Goal: Task Accomplishment & Management: Complete application form

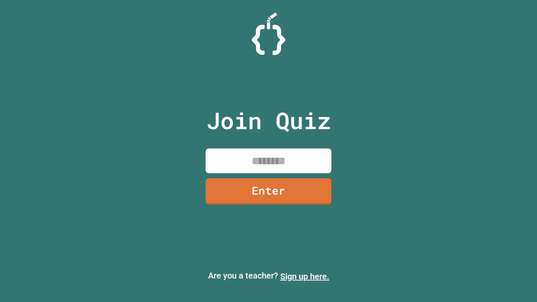
click at [304, 276] on link "Sign up here." at bounding box center [304, 276] width 49 height 10
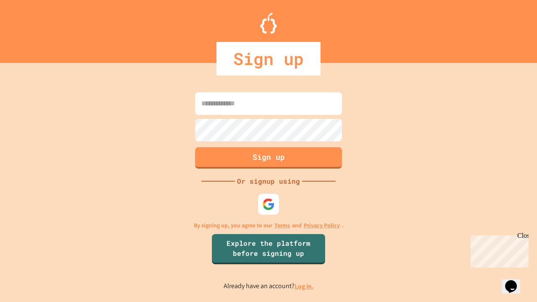
click at [304, 286] on link "Log in." at bounding box center [303, 286] width 19 height 9
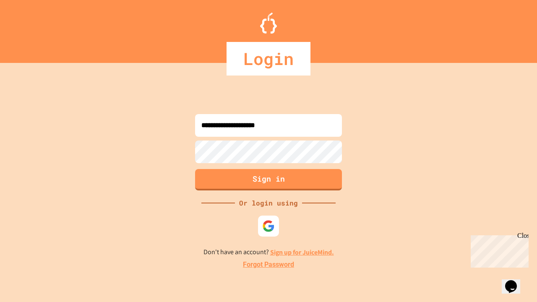
type input "**********"
